Goal: Task Accomplishment & Management: Use online tool/utility

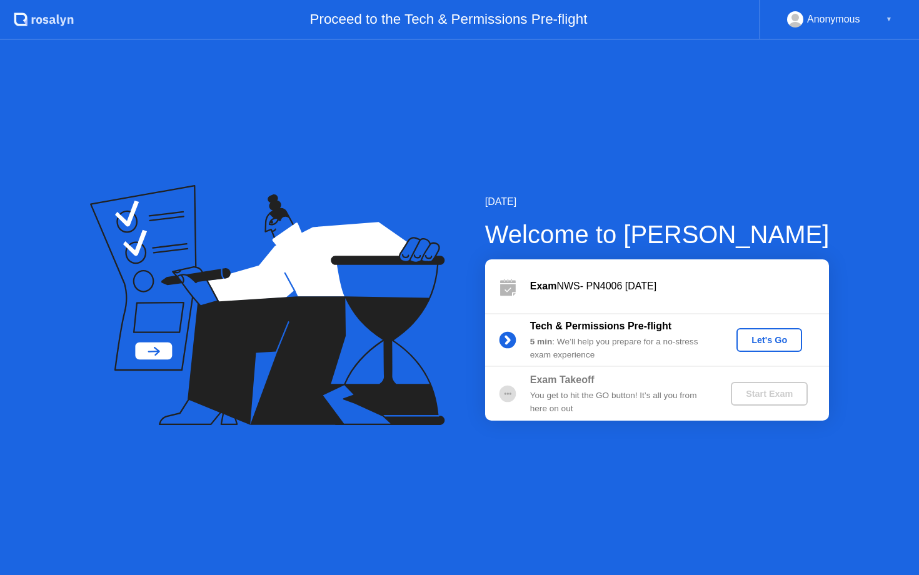
click at [773, 340] on div "Let's Go" at bounding box center [770, 340] width 56 height 10
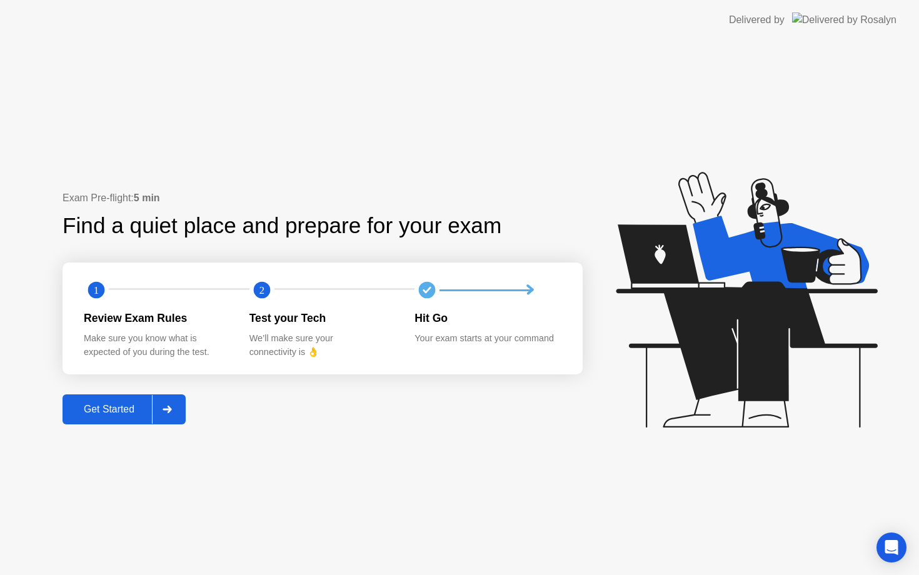
click at [111, 405] on div "Get Started" at bounding box center [109, 409] width 86 height 11
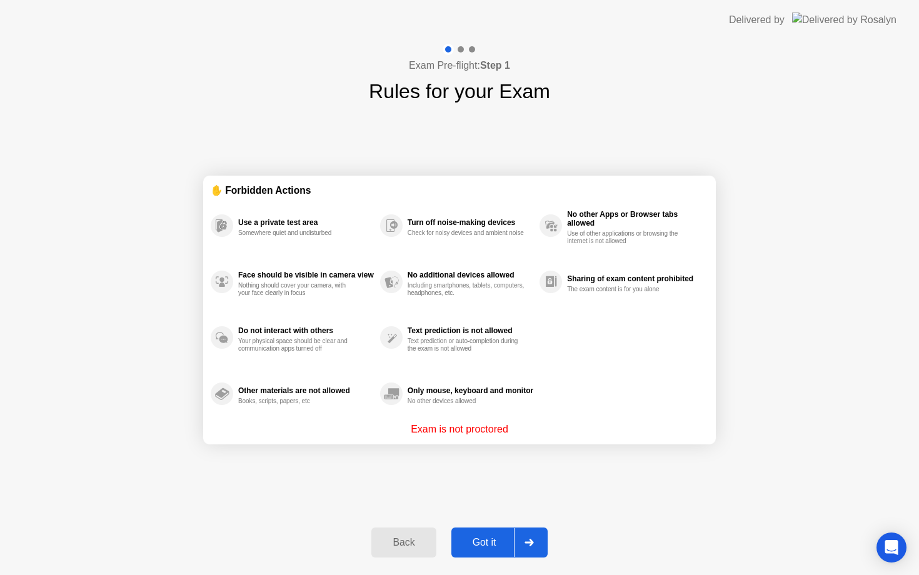
click at [480, 546] on div "Got it" at bounding box center [484, 542] width 59 height 11
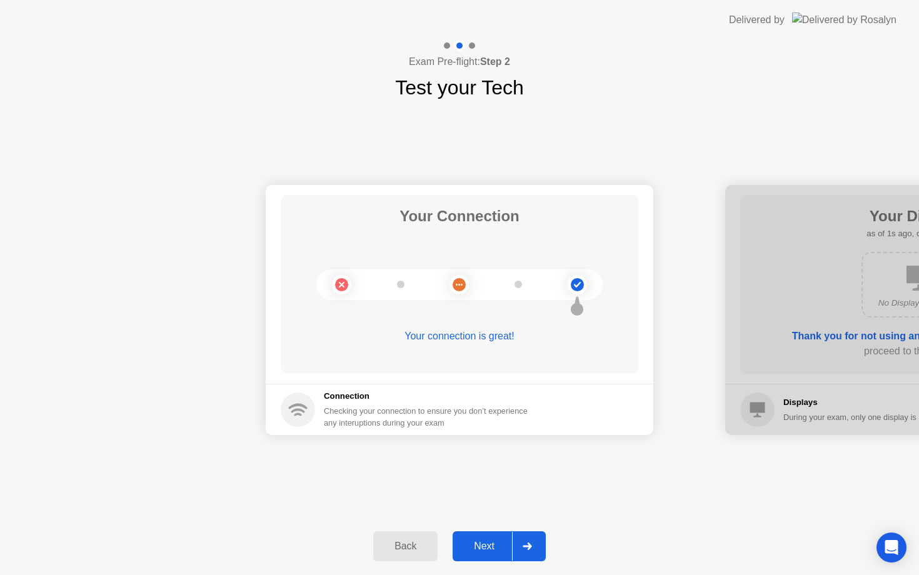
click at [485, 558] on button "Next" at bounding box center [499, 547] width 93 height 30
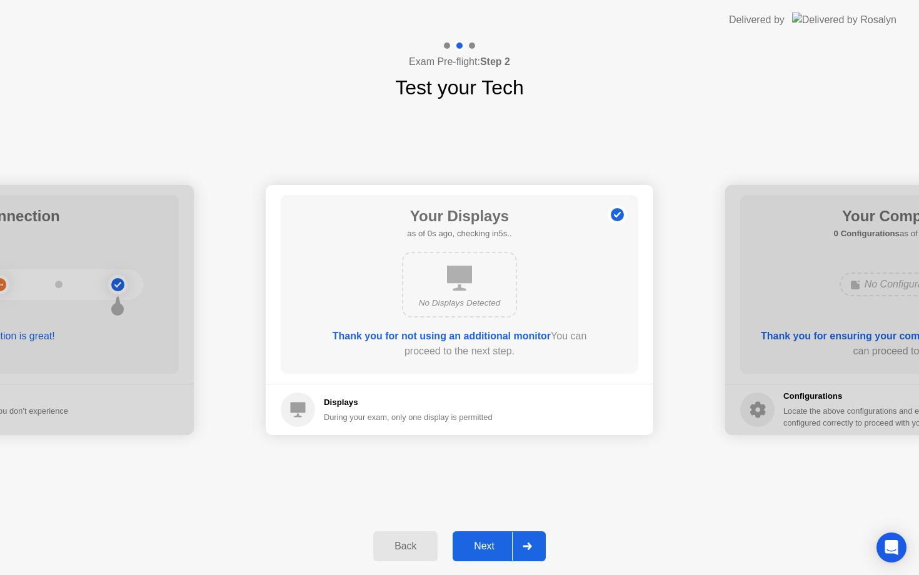
click at [485, 558] on button "Next" at bounding box center [499, 547] width 93 height 30
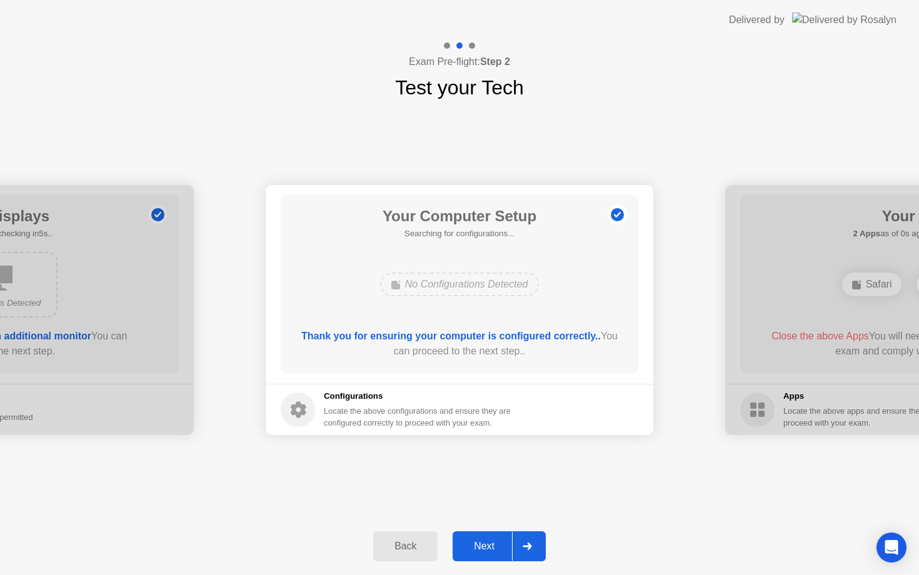
click at [485, 558] on button "Next" at bounding box center [499, 547] width 93 height 30
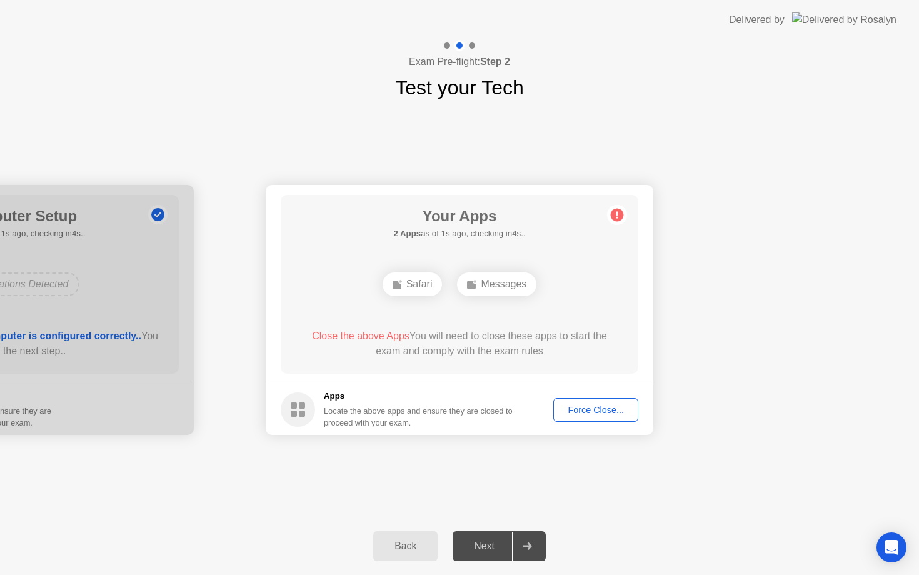
click at [500, 545] on div "Next" at bounding box center [485, 546] width 56 height 11
click at [610, 405] on div "Force Close..." at bounding box center [596, 410] width 76 height 10
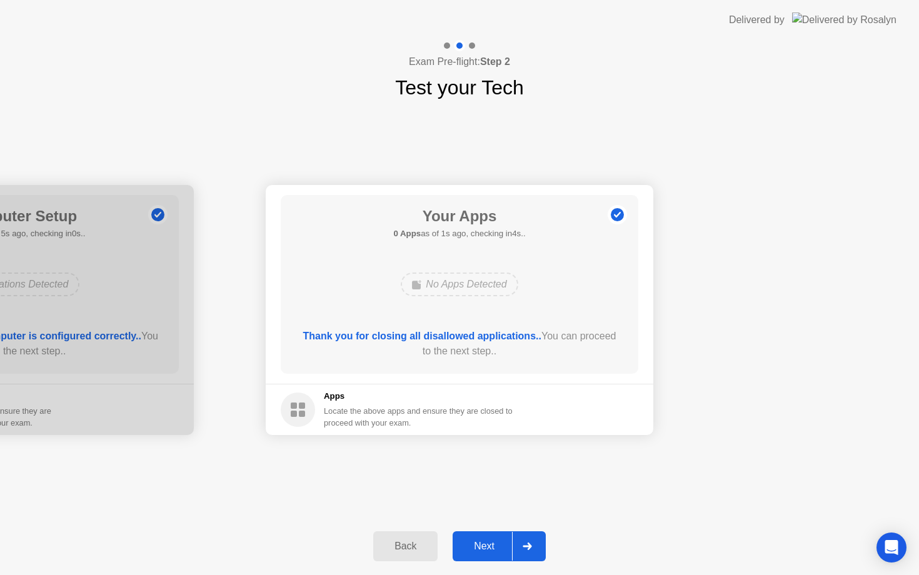
click at [490, 533] on button "Next" at bounding box center [499, 547] width 93 height 30
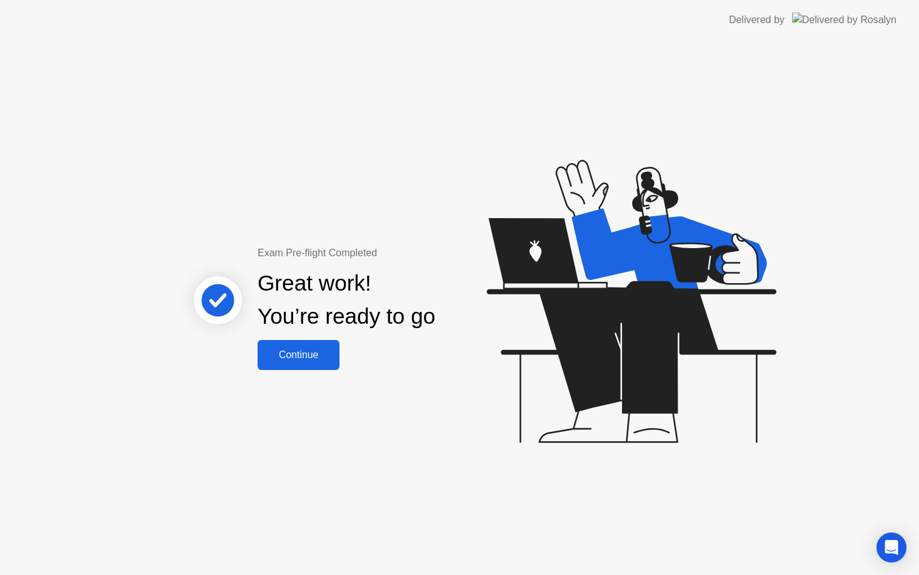
click at [283, 340] on button "Continue" at bounding box center [299, 355] width 82 height 30
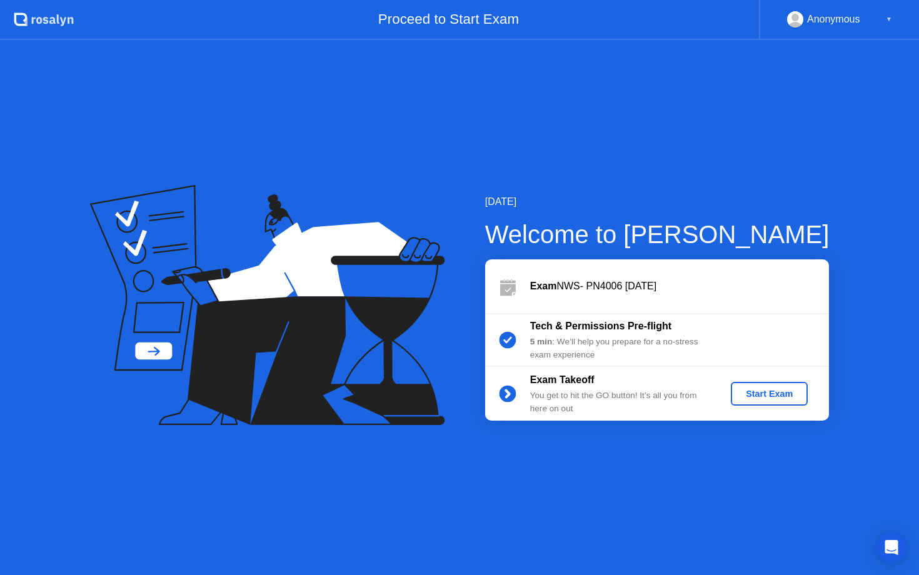
click at [799, 389] on div "Start Exam" at bounding box center [769, 394] width 67 height 10
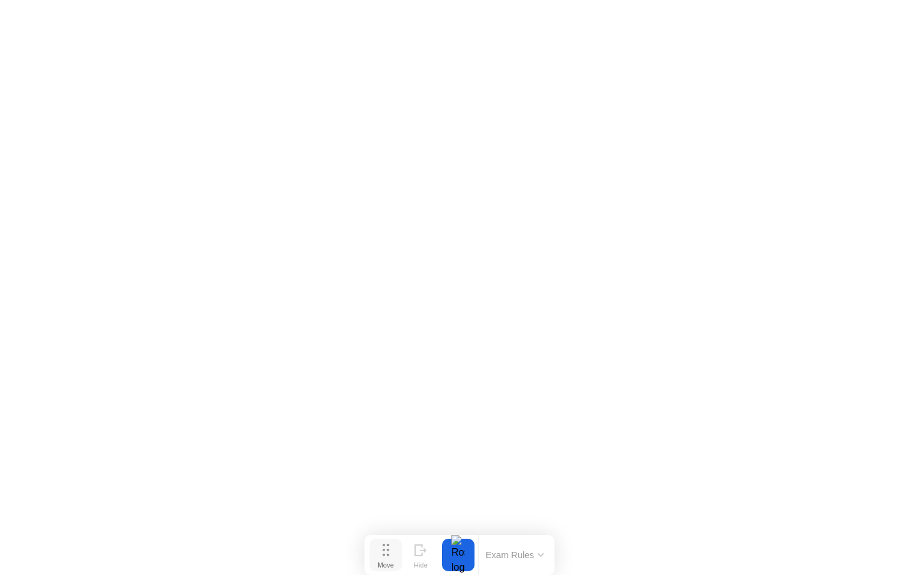
click at [387, 554] on icon at bounding box center [386, 550] width 7 height 13
